Goal: Task Accomplishment & Management: Manage account settings

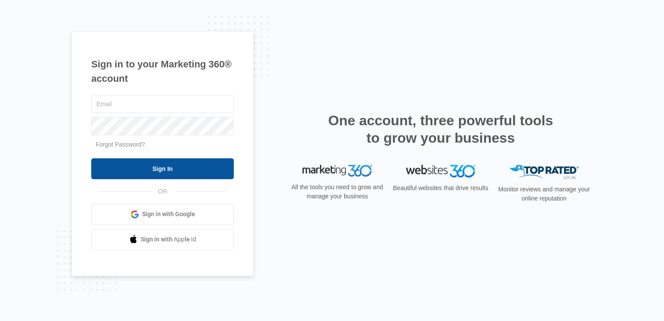
type input "[PERSON_NAME][EMAIL_ADDRESS][DOMAIN_NAME]"
click at [210, 169] on input "Sign In" at bounding box center [162, 168] width 143 height 21
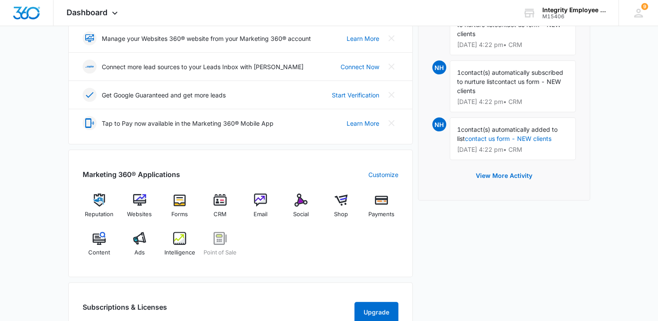
scroll to position [217, 0]
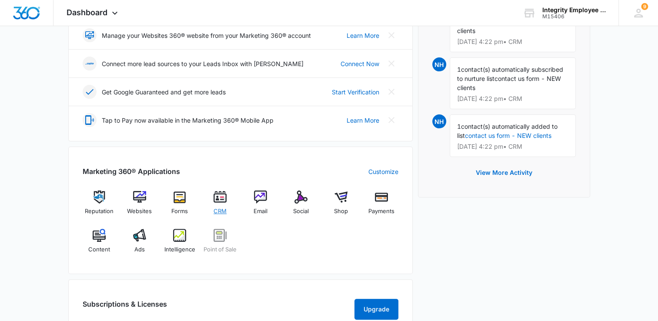
click at [223, 193] on img at bounding box center [219, 196] width 13 height 13
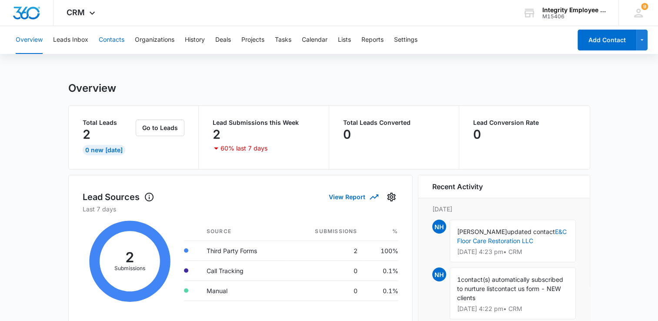
click at [108, 40] on button "Contacts" at bounding box center [112, 40] width 26 height 28
